Goal: Transaction & Acquisition: Purchase product/service

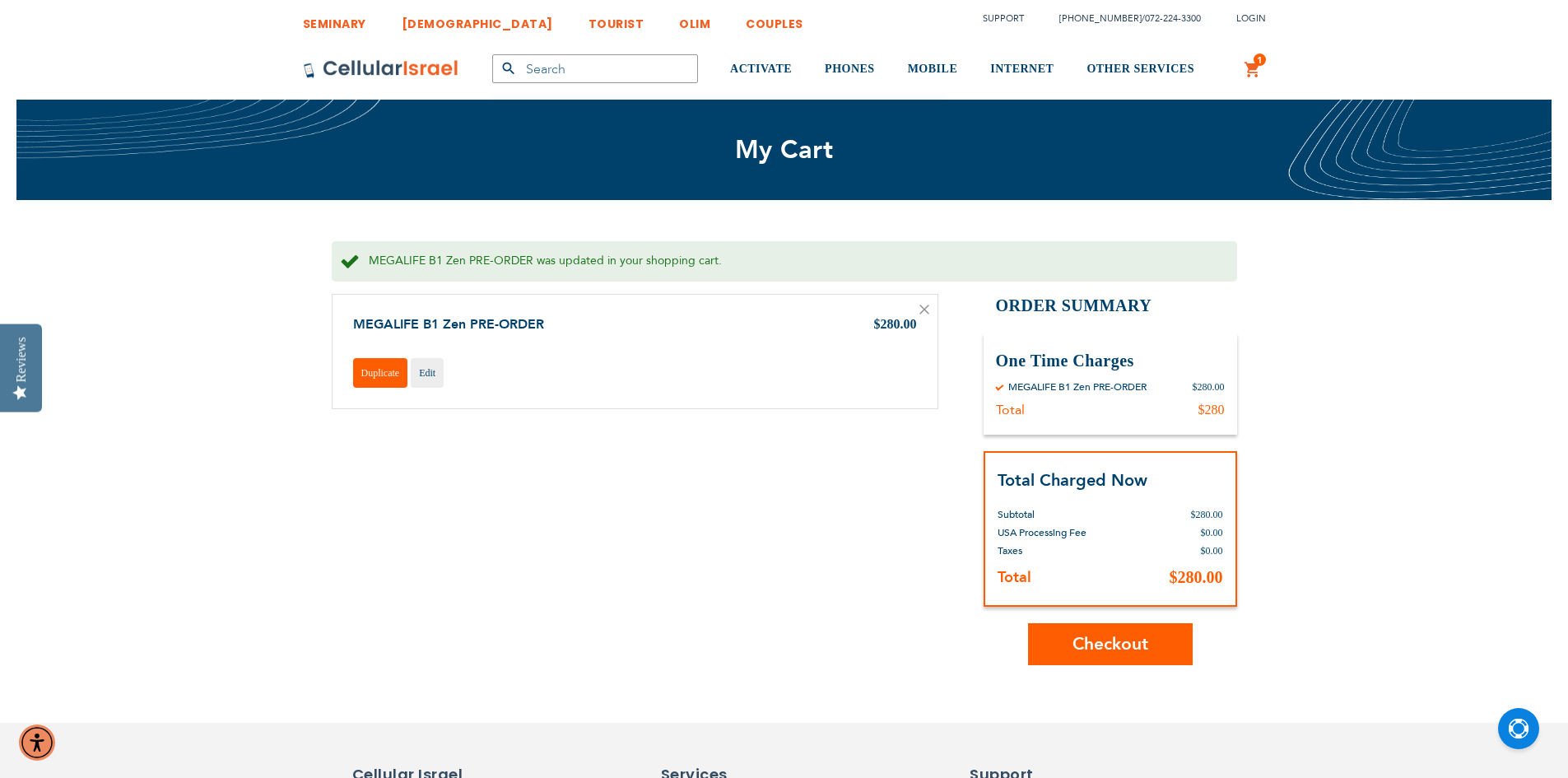
click at [373, 381] on link "Duplicate" at bounding box center [380, 373] width 55 height 29
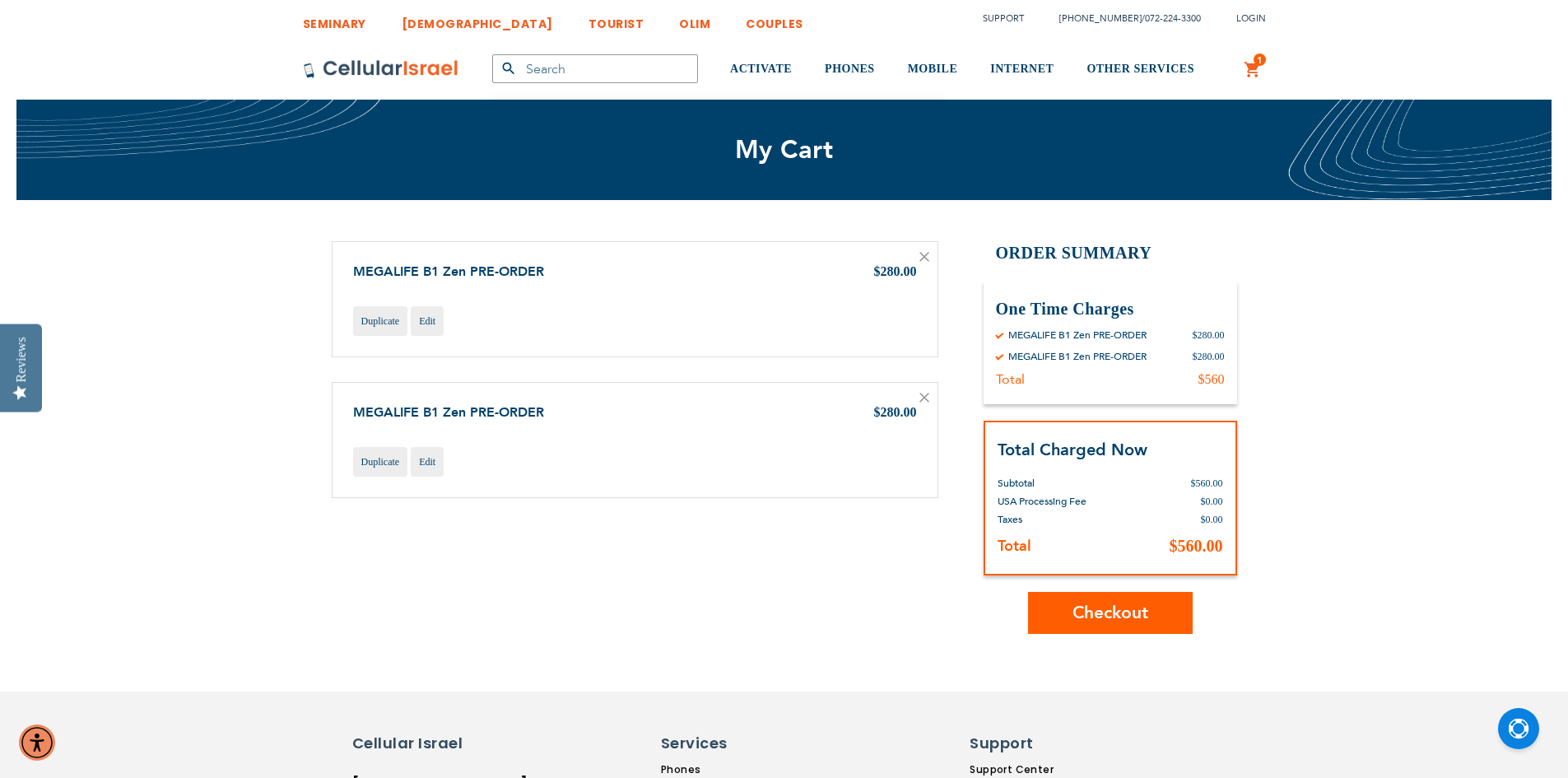
click at [925, 256] on icon at bounding box center [924, 257] width 9 height 9
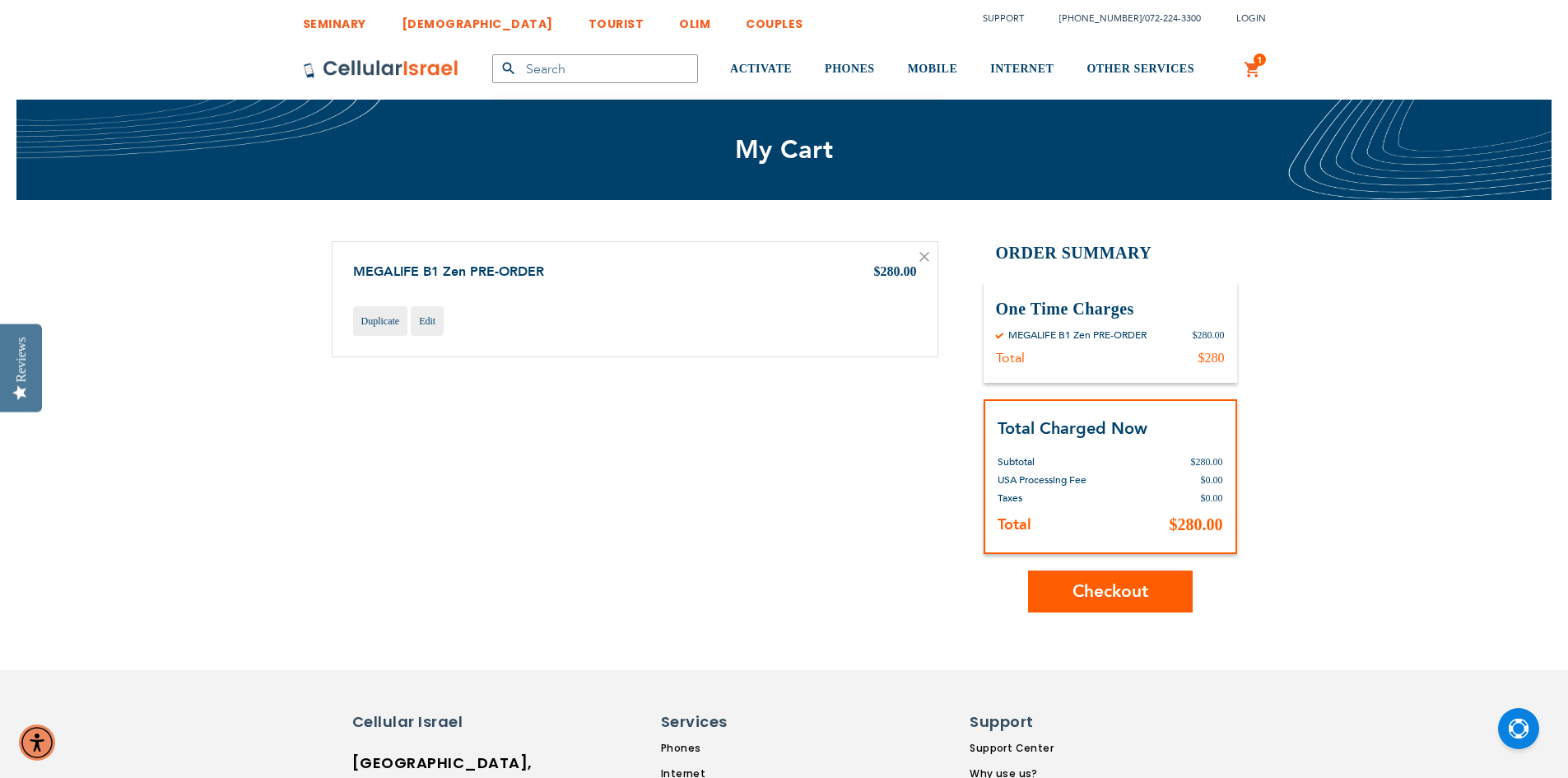
click at [1111, 601] on span "Checkout" at bounding box center [1111, 591] width 76 height 24
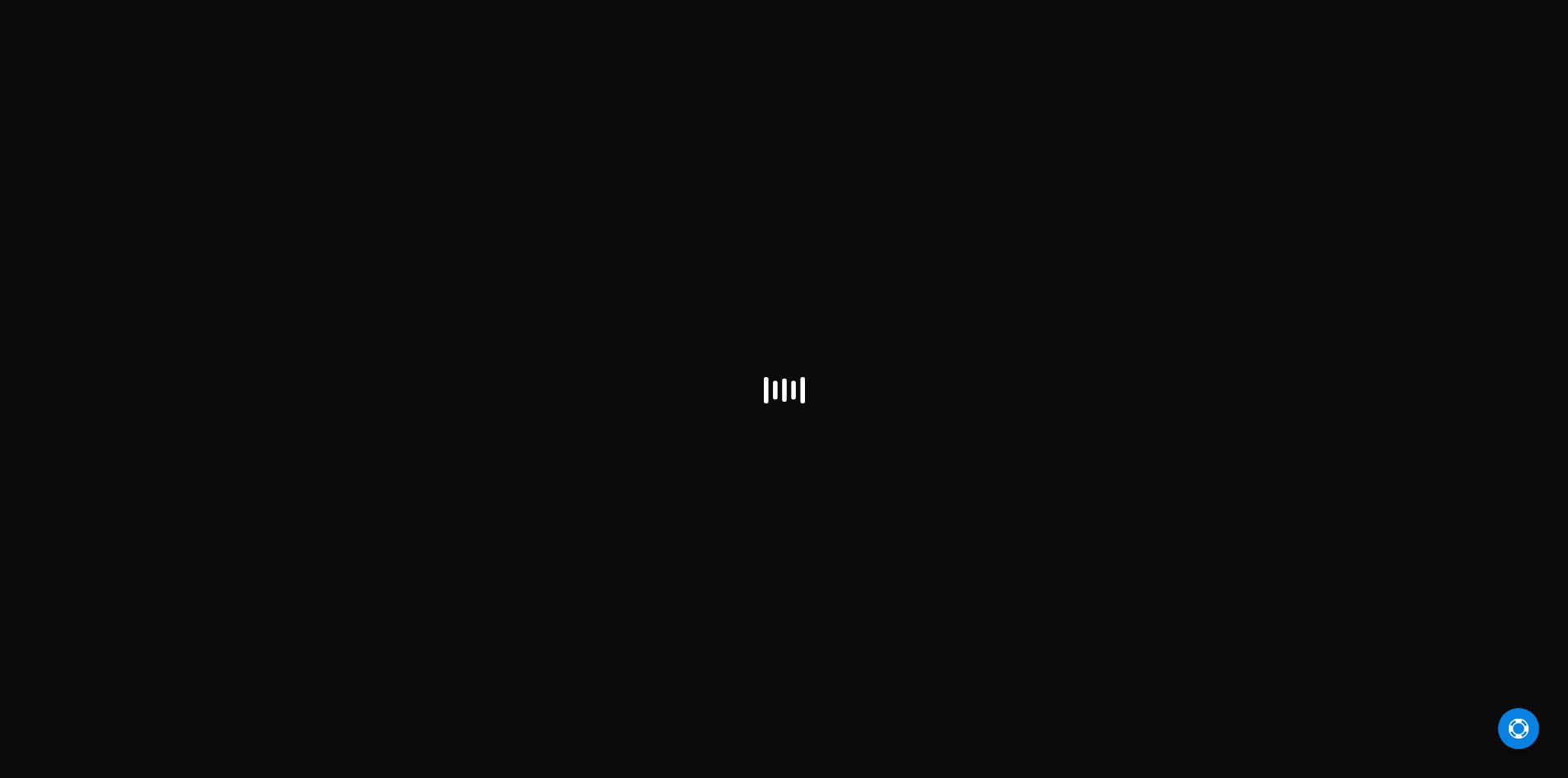
select select "US"
checkbox input "false"
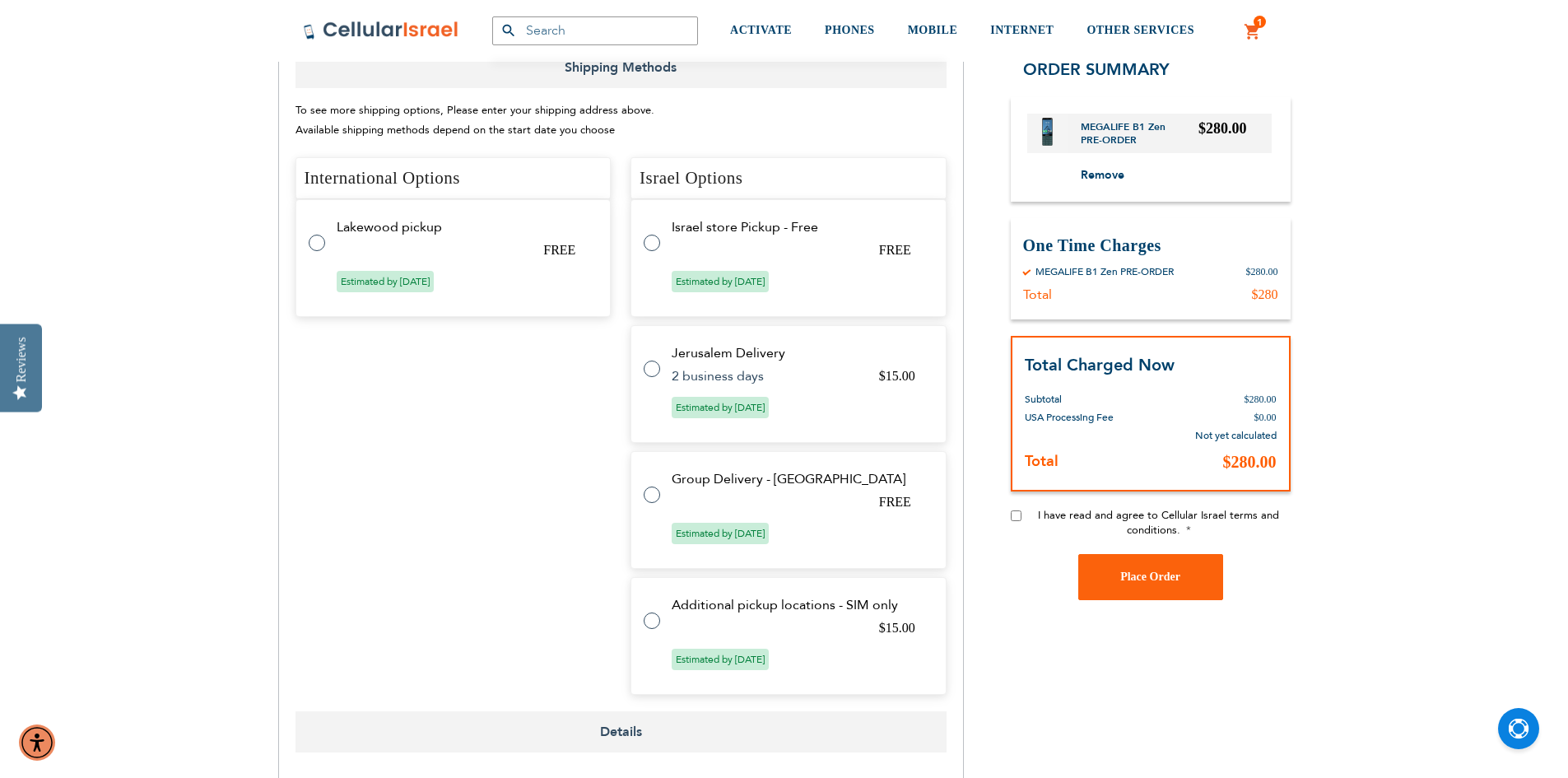
scroll to position [905, 0]
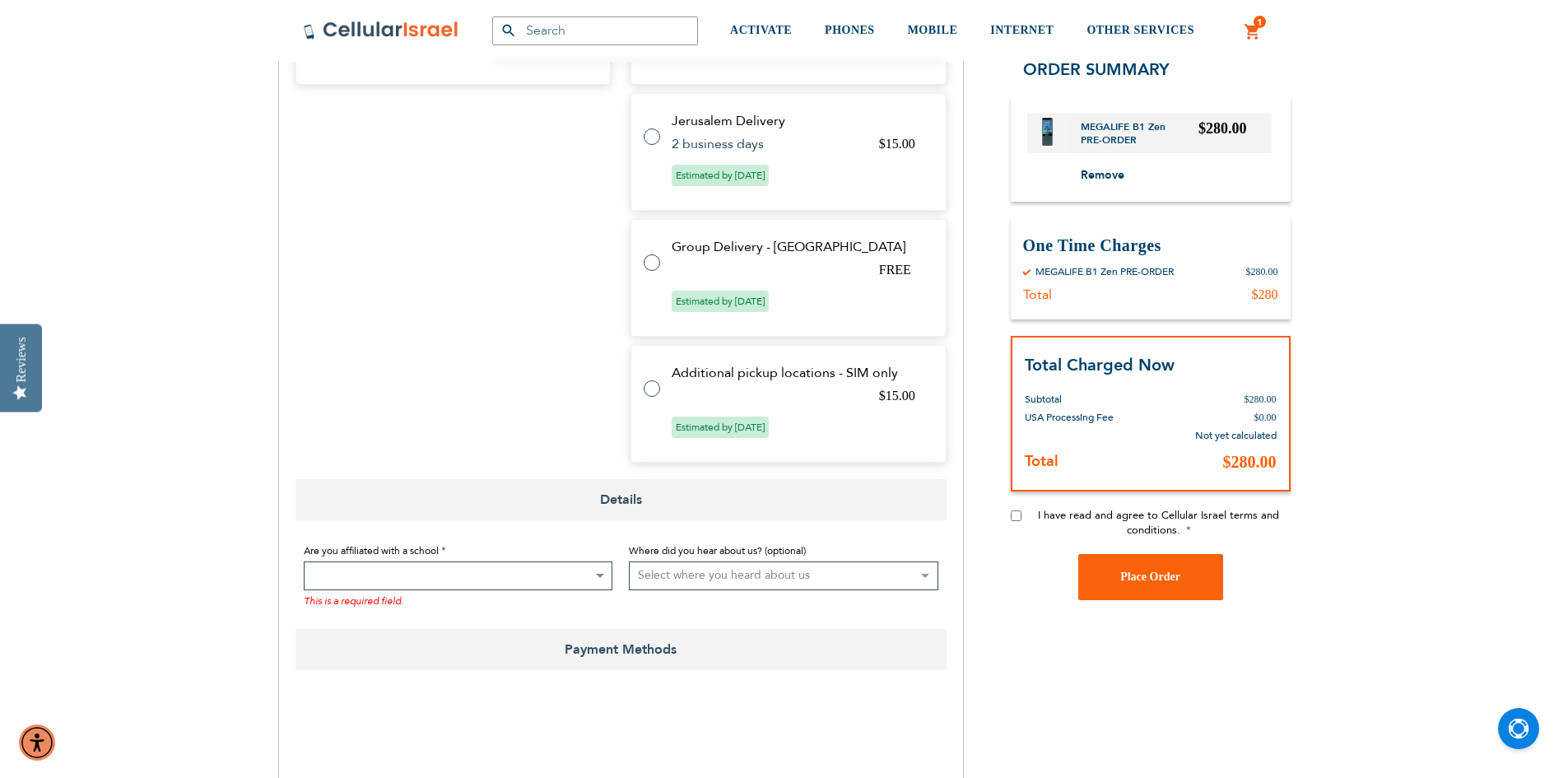
click at [491, 586] on span at bounding box center [458, 575] width 309 height 29
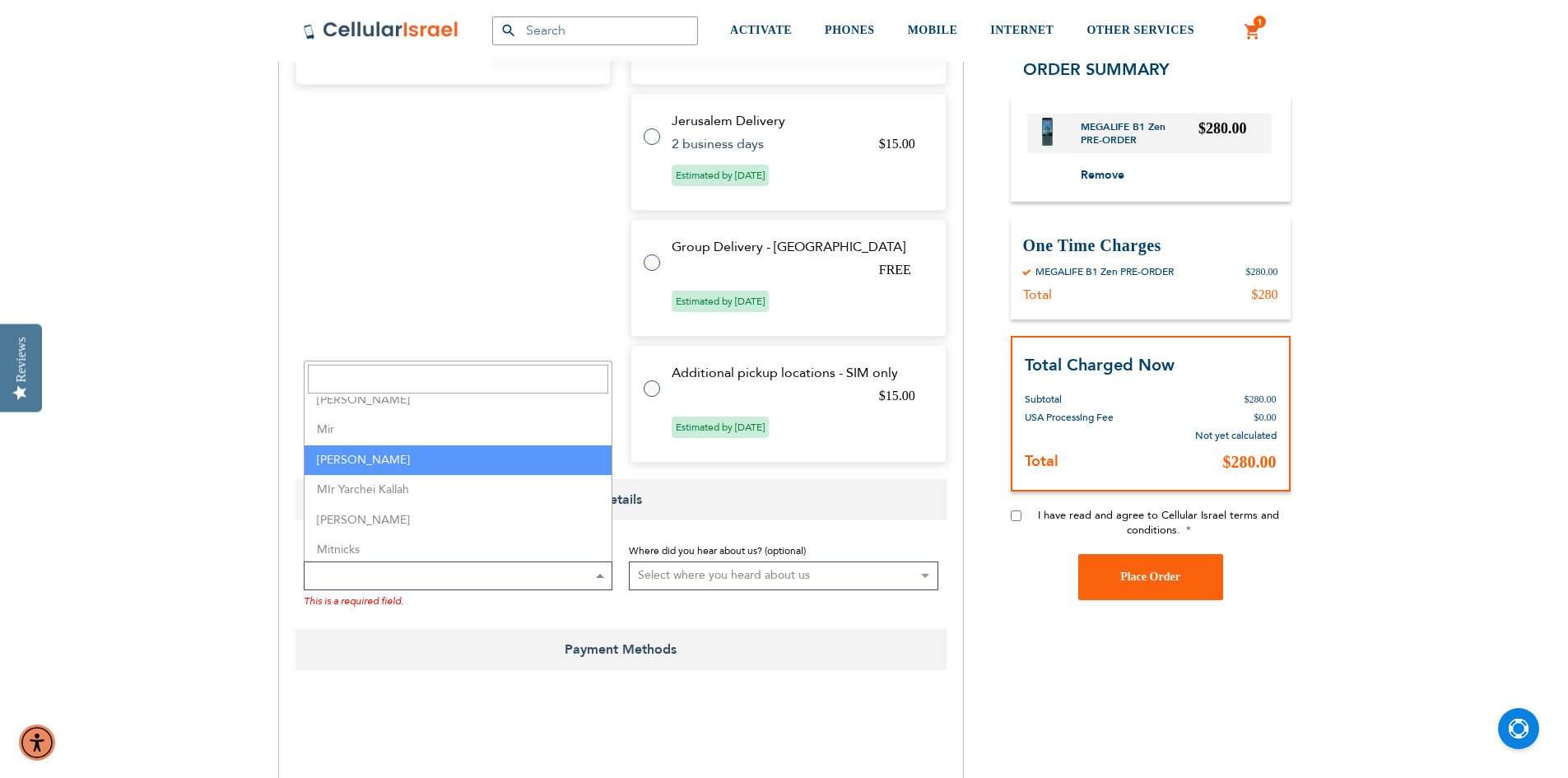
scroll to position [2880, 0]
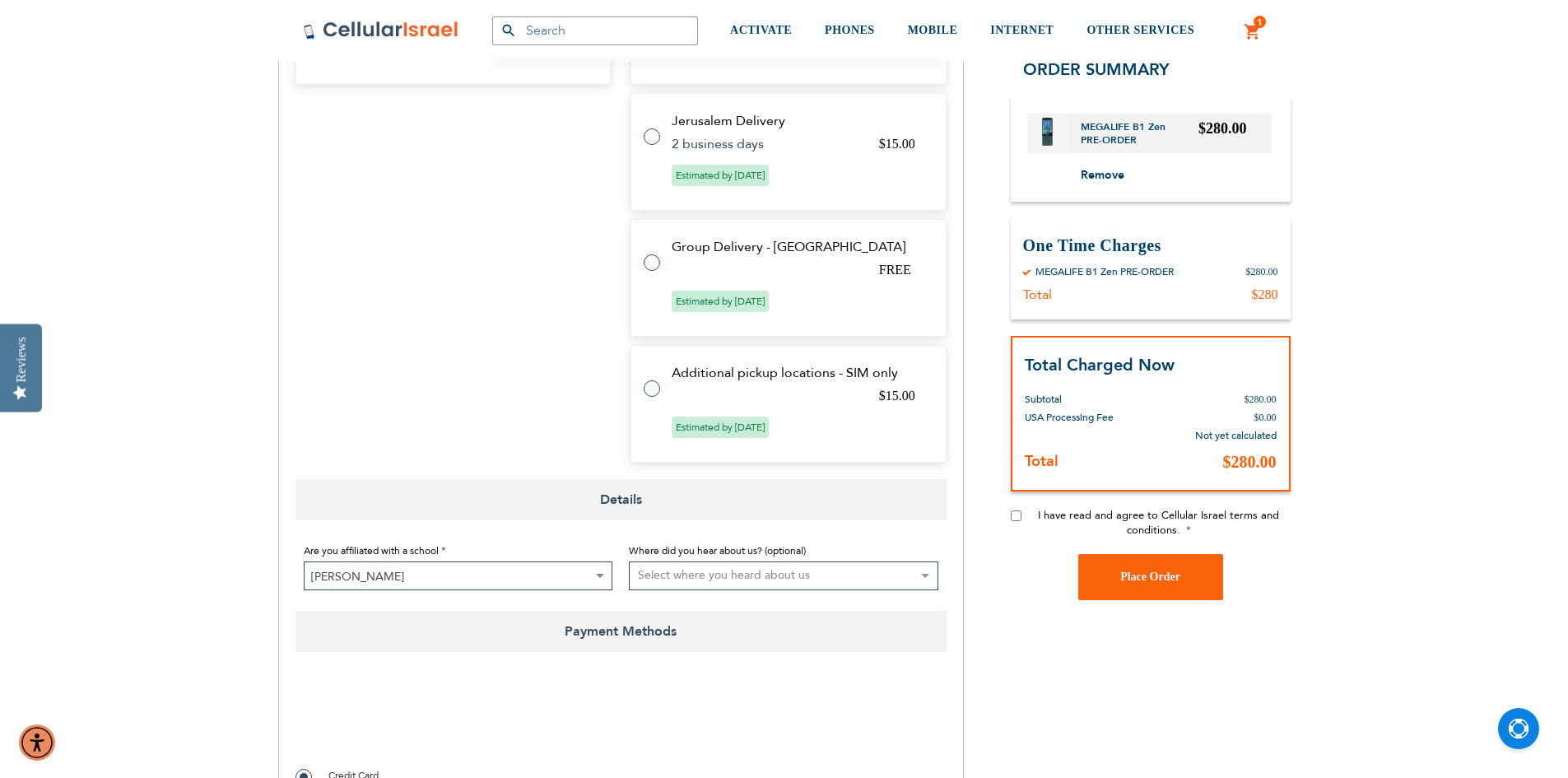
click at [724, 561] on select "Select where you heard about us Existing Customer Friend Other School/Group BP …" at bounding box center [783, 575] width 309 height 29
click at [876, 690] on div at bounding box center [621, 721] width 651 height 64
click at [564, 575] on span "Mishkan Shmuel" at bounding box center [458, 576] width 308 height 29
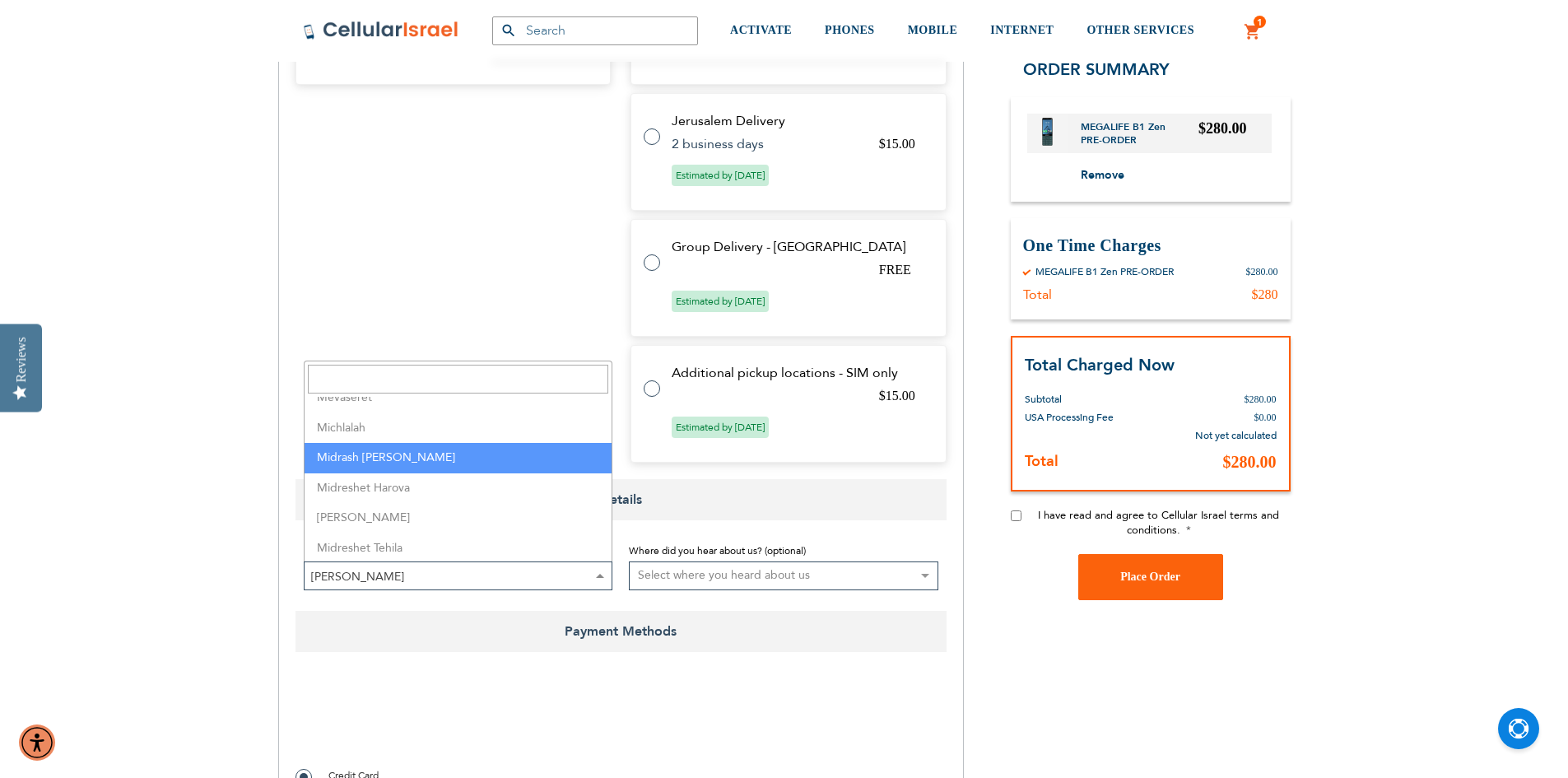
select select "94"
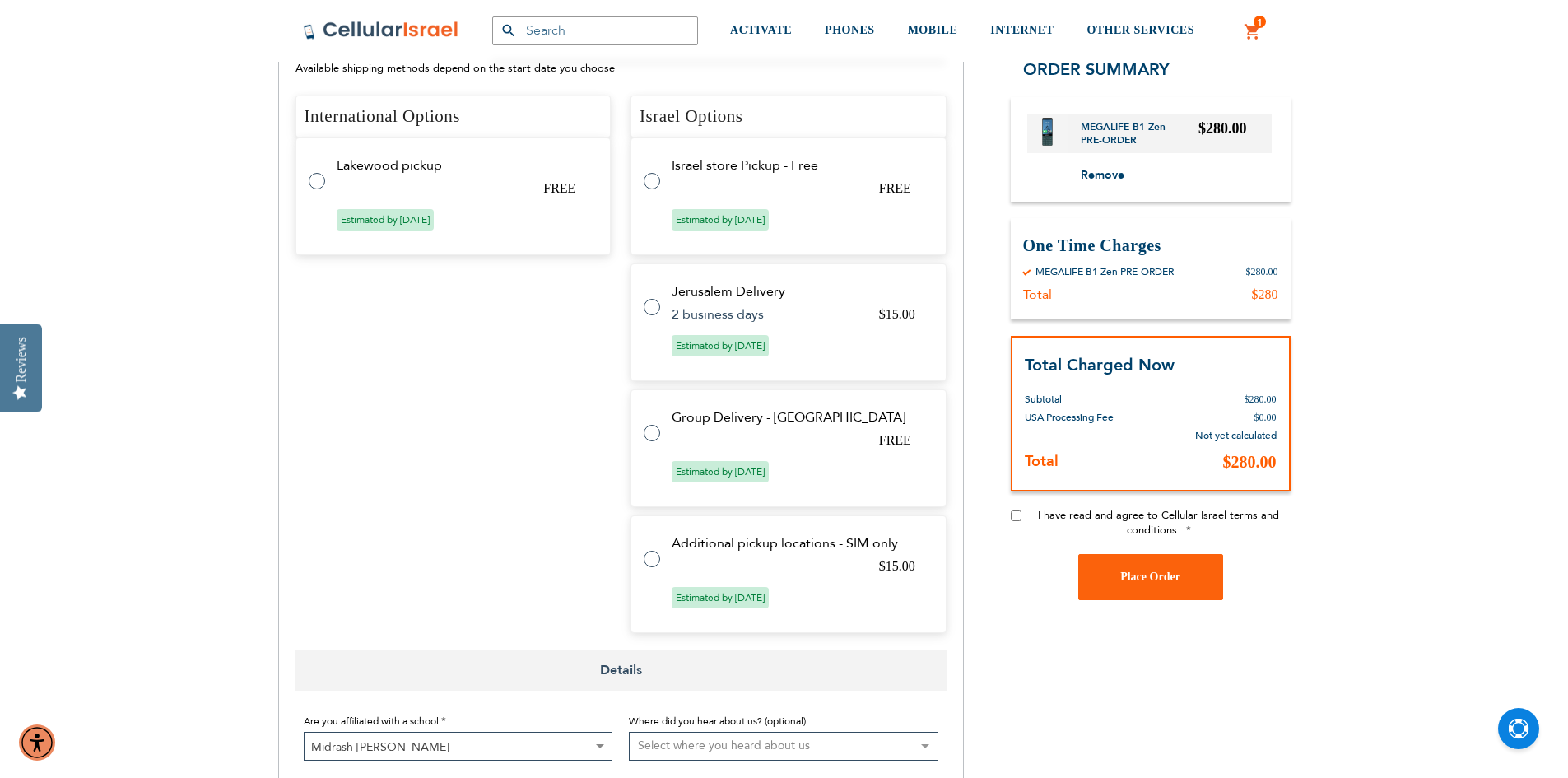
scroll to position [741, 0]
